Goal: Task Accomplishment & Management: Use online tool/utility

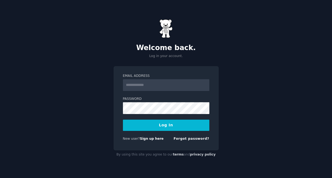
click at [146, 83] on input "Email Address" at bounding box center [166, 85] width 86 height 12
type input "**********"
click at [173, 126] on button "Log In" at bounding box center [166, 125] width 86 height 11
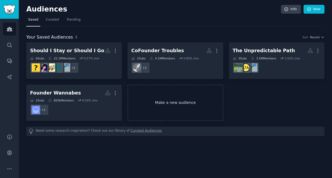
click at [158, 101] on link "Make a new audience" at bounding box center [175, 103] width 96 height 37
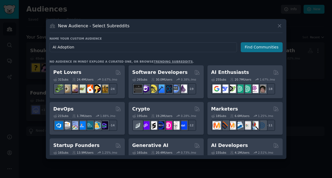
type input "AI Adoption"
click at [254, 47] on button "Find Communities" at bounding box center [262, 47] width 42 height 10
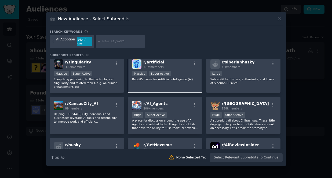
scroll to position [44, 0]
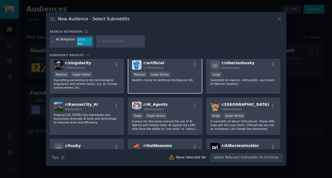
click at [183, 84] on div "r/ artificial 1.1M members Massive Super Active Reddit’s home for Artificial In…" at bounding box center [165, 75] width 75 height 38
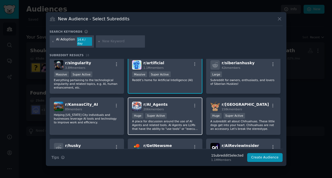
click at [177, 114] on div "Huge Super Active" at bounding box center [165, 116] width 66 height 7
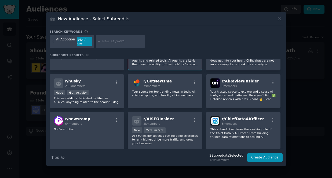
scroll to position [110, 0]
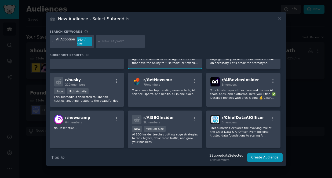
click at [177, 115] on div "r/ AISEOInsider 2k members" at bounding box center [165, 119] width 66 height 9
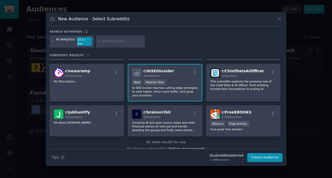
scroll to position [163, 0]
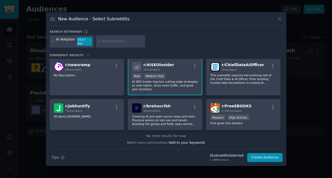
click at [114, 42] on input "text" at bounding box center [122, 41] width 41 height 5
type input "Agentic AI"
click at [126, 42] on input "Agentic AI" at bounding box center [122, 41] width 41 height 5
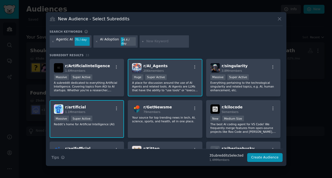
click at [158, 42] on input "text" at bounding box center [166, 41] width 41 height 5
type input "AI Leadership"
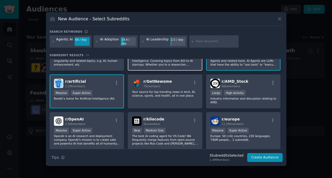
scroll to position [21, 0]
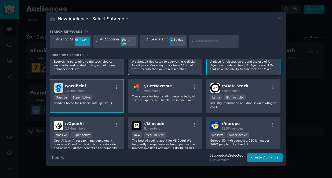
click at [185, 70] on div "r/ ArtificialInteligence 1.6M members Massive Super Active A subreddit dedicate…" at bounding box center [165, 57] width 75 height 38
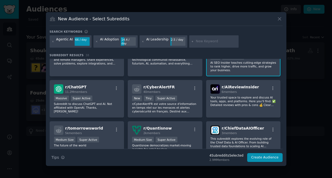
scroll to position [342, 0]
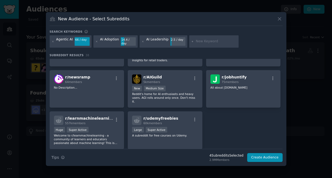
scroll to position [430, 0]
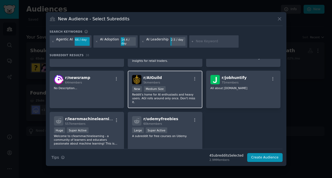
click at [169, 86] on div "1000 - 10,000 members New Medium Size" at bounding box center [165, 89] width 66 height 7
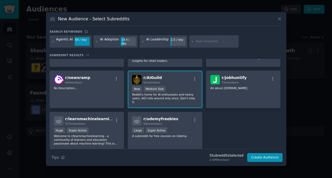
click at [198, 44] on input "text" at bounding box center [216, 41] width 41 height 5
type input "AI Innovation"
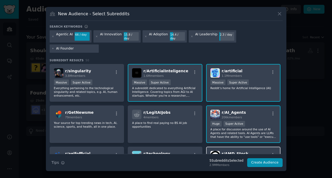
type input "AI Founders"
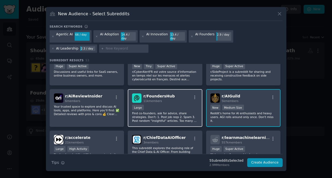
scroll to position [570, 0]
click at [187, 100] on div "r/ FoundersHub 11k members" at bounding box center [165, 97] width 66 height 9
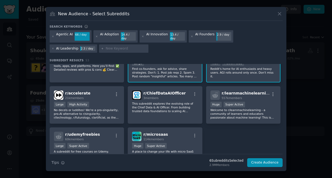
scroll to position [640, 0]
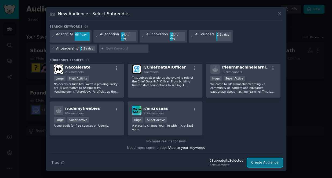
click at [267, 162] on button "Create Audience" at bounding box center [264, 163] width 35 height 9
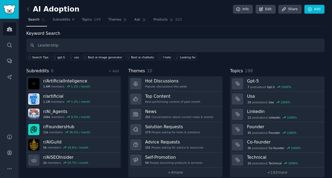
type input "Leadership"
